Goal: Information Seeking & Learning: Learn about a topic

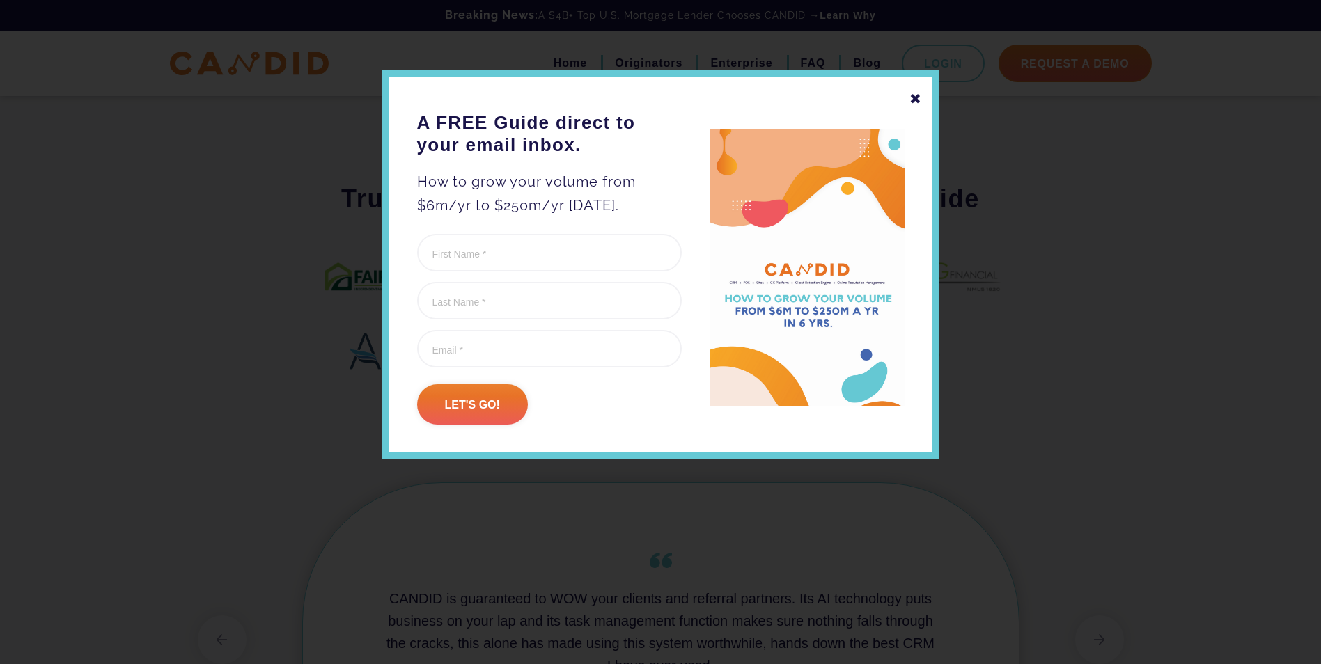
scroll to position [791, 0]
click at [916, 97] on div "✖" at bounding box center [915, 99] width 13 height 24
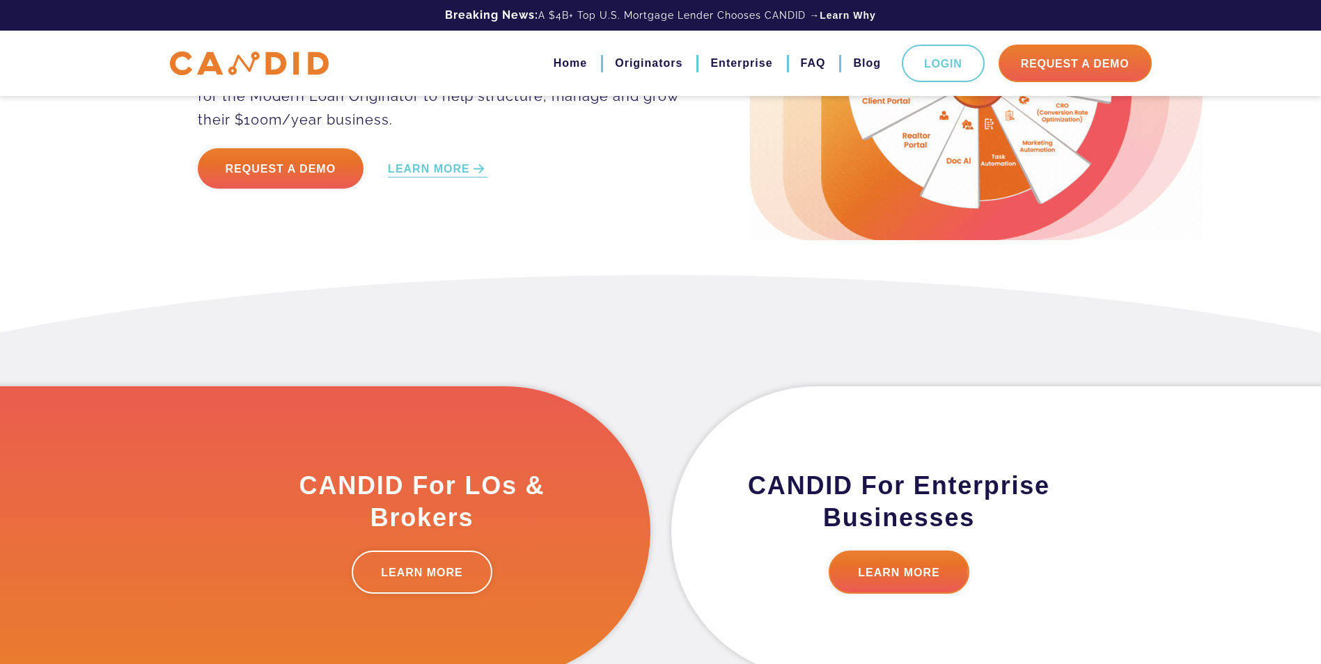
scroll to position [0, 0]
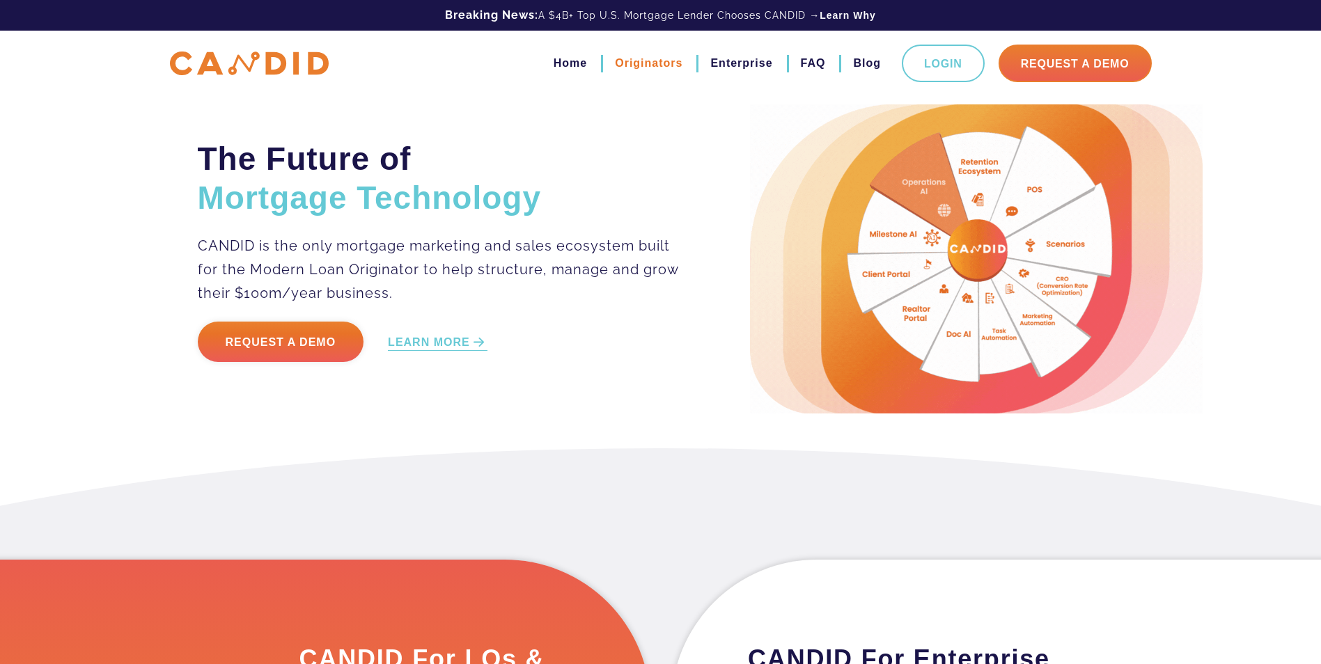
click at [636, 59] on link "Originators" at bounding box center [649, 64] width 68 height 24
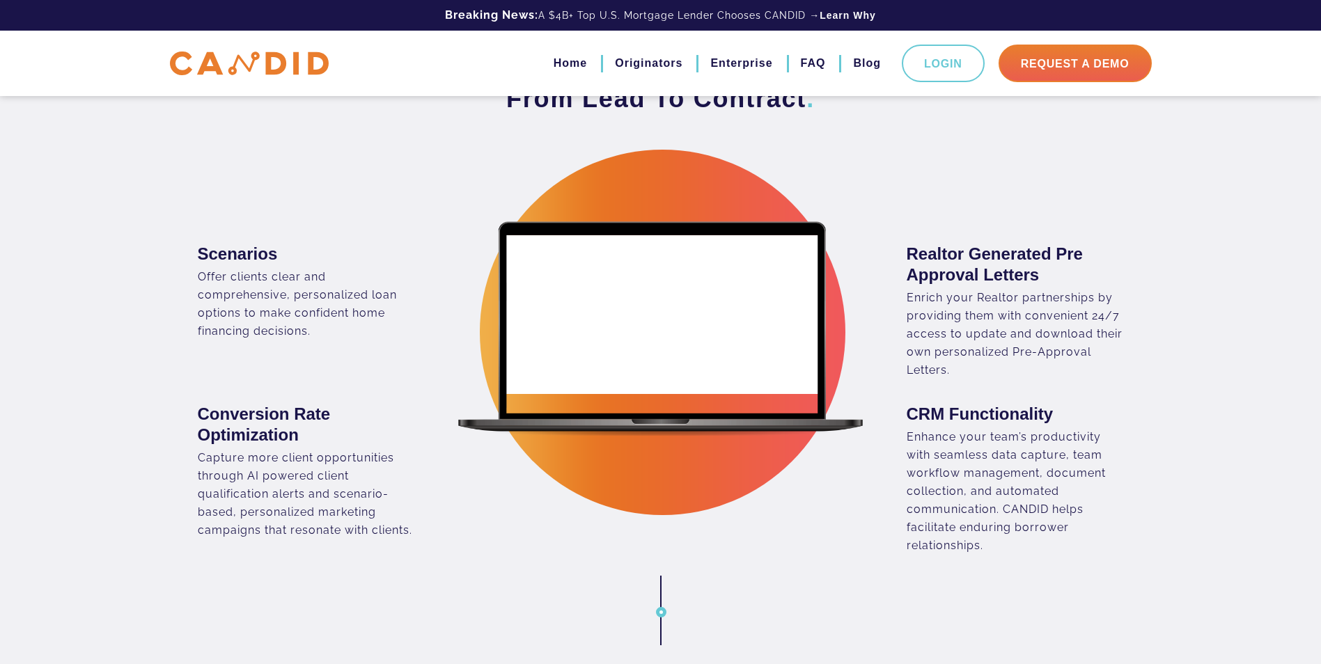
scroll to position [905, 0]
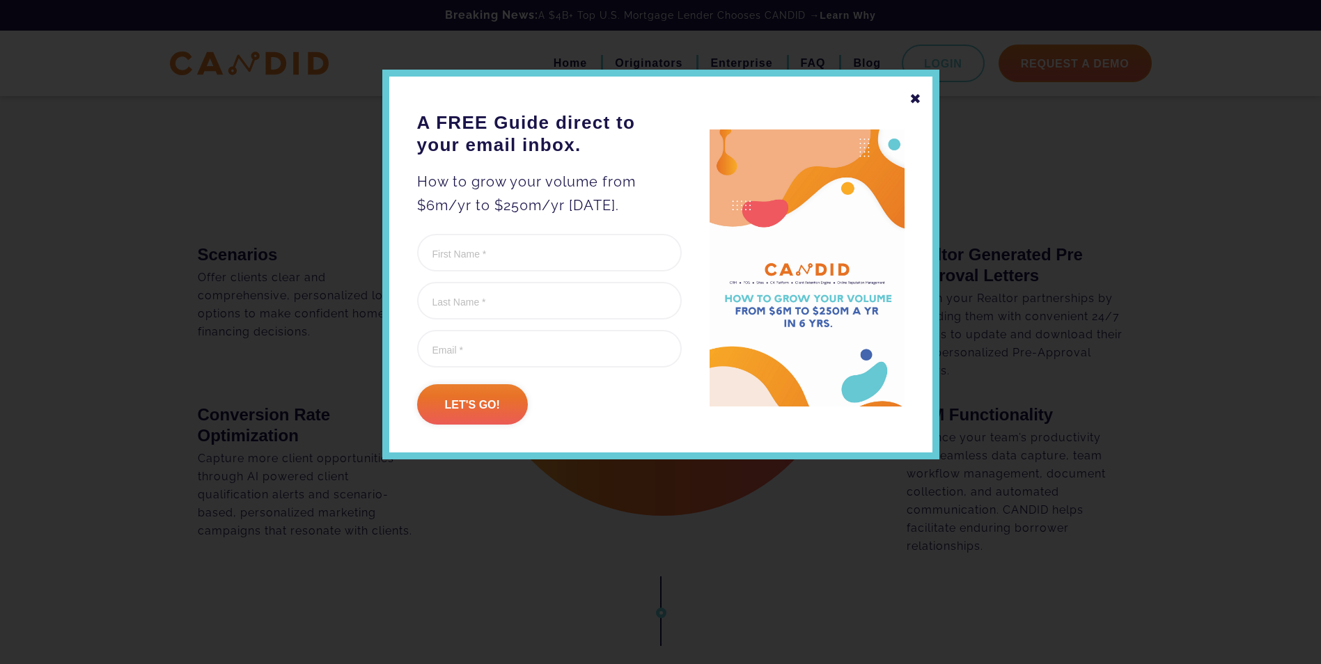
click at [237, 256] on div at bounding box center [660, 332] width 1321 height 664
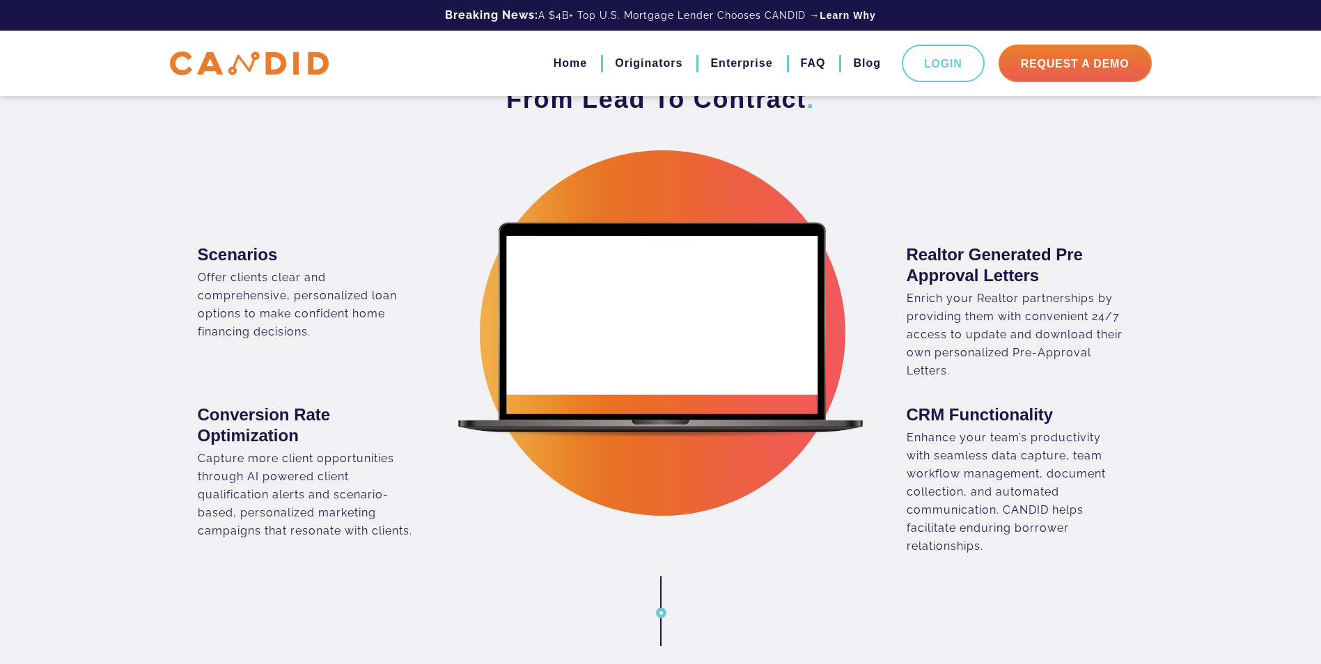
click at [244, 254] on h3 "Scenarios" at bounding box center [306, 254] width 217 height 21
click at [247, 296] on div "Offer clients clear and comprehensive, personalized loan options to make confid…" at bounding box center [306, 305] width 217 height 72
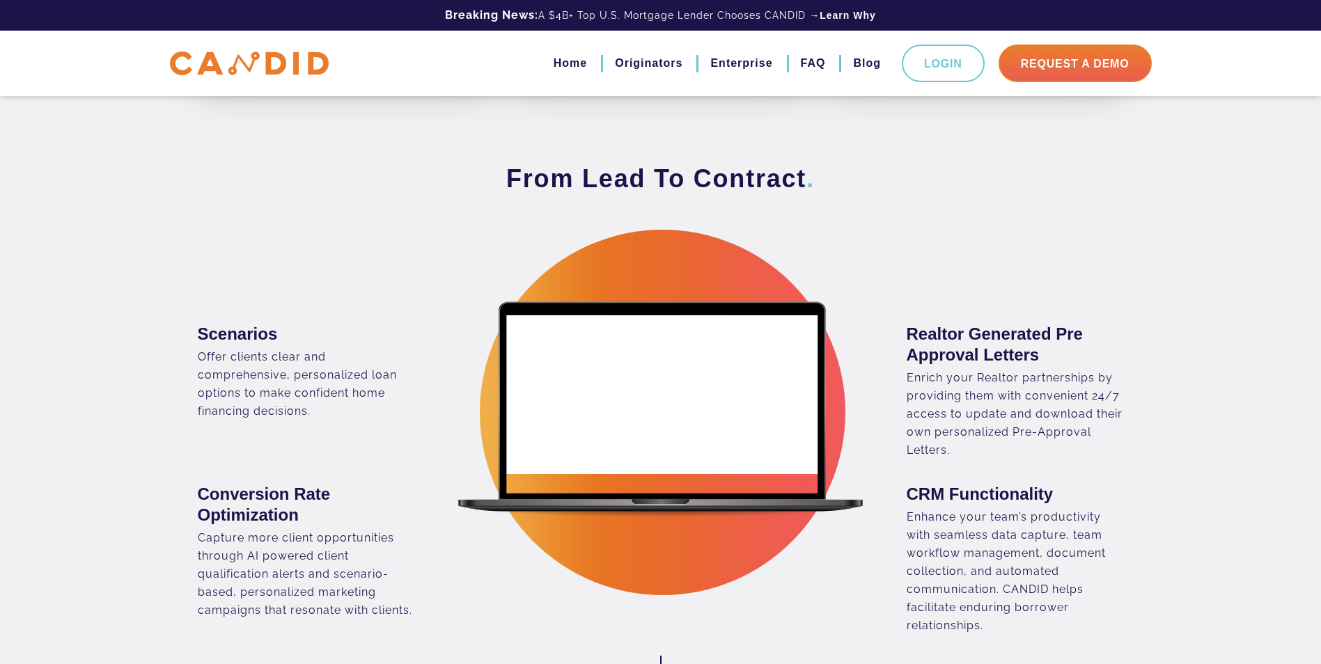
scroll to position [836, 0]
